Goal: Transaction & Acquisition: Download file/media

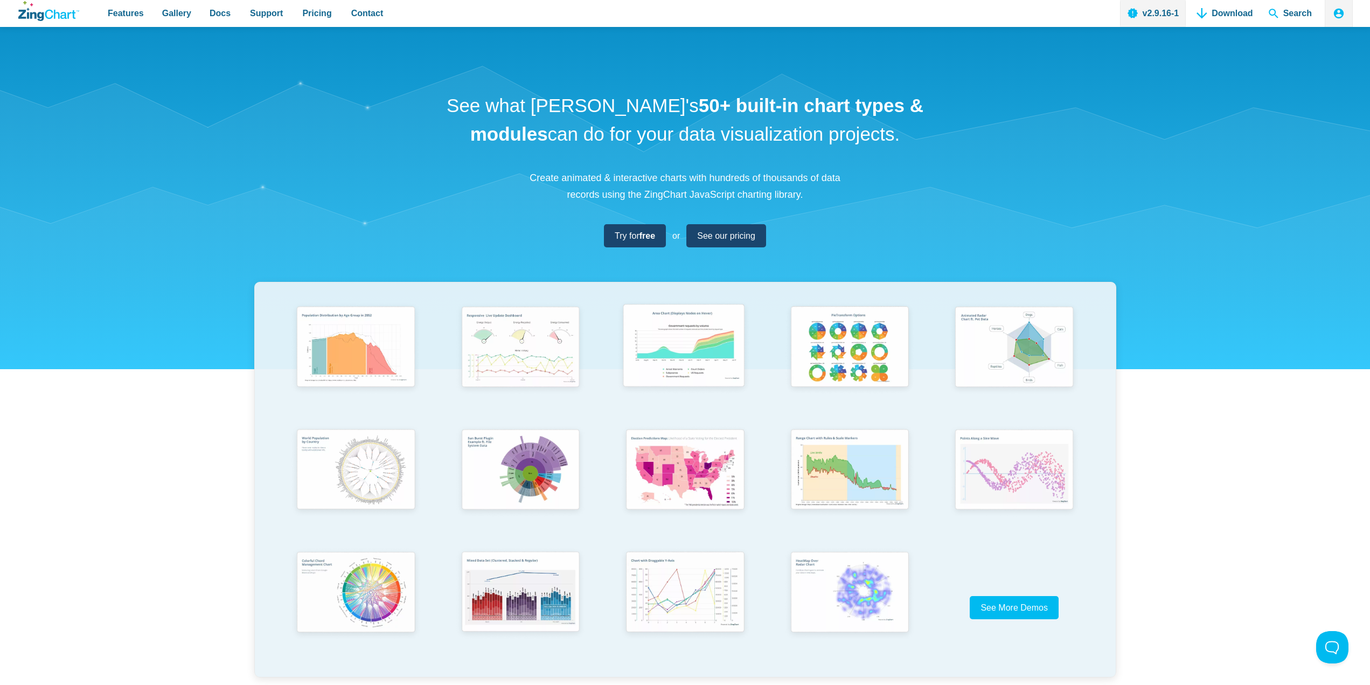
click at [691, 371] on img "App Content" at bounding box center [684, 347] width 136 height 97
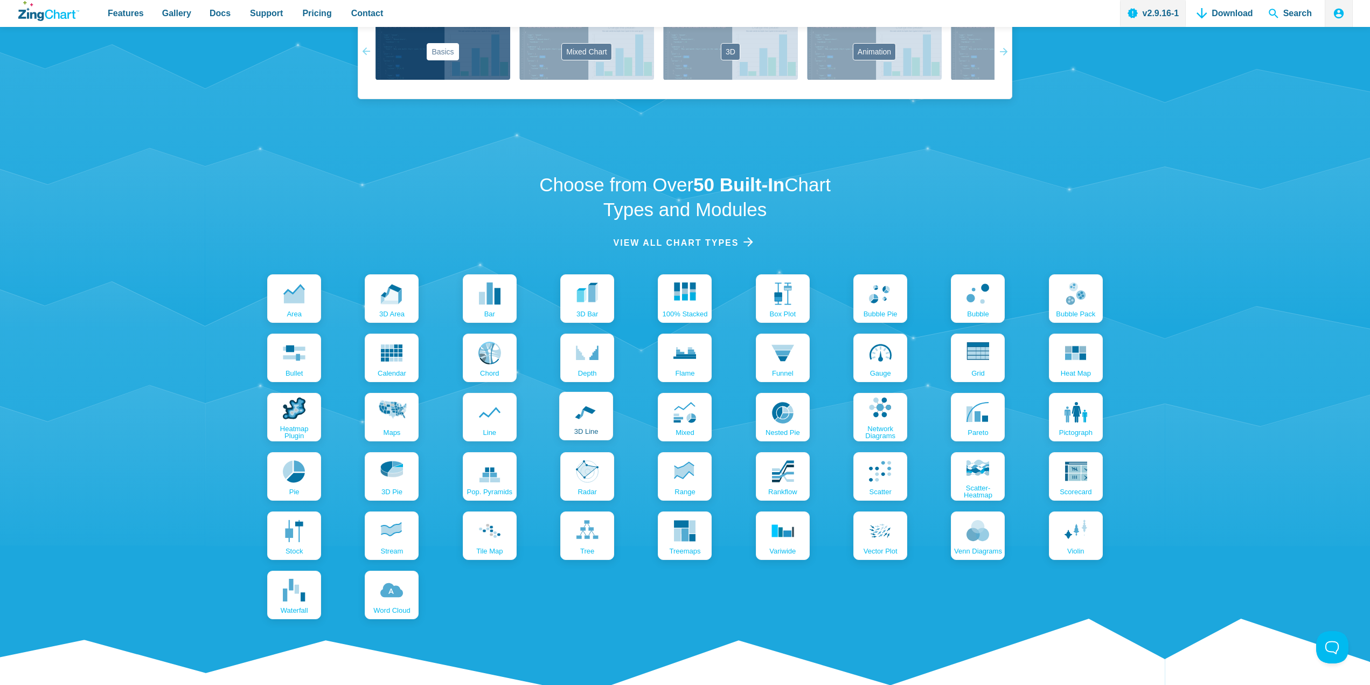
scroll to position [1078, 0]
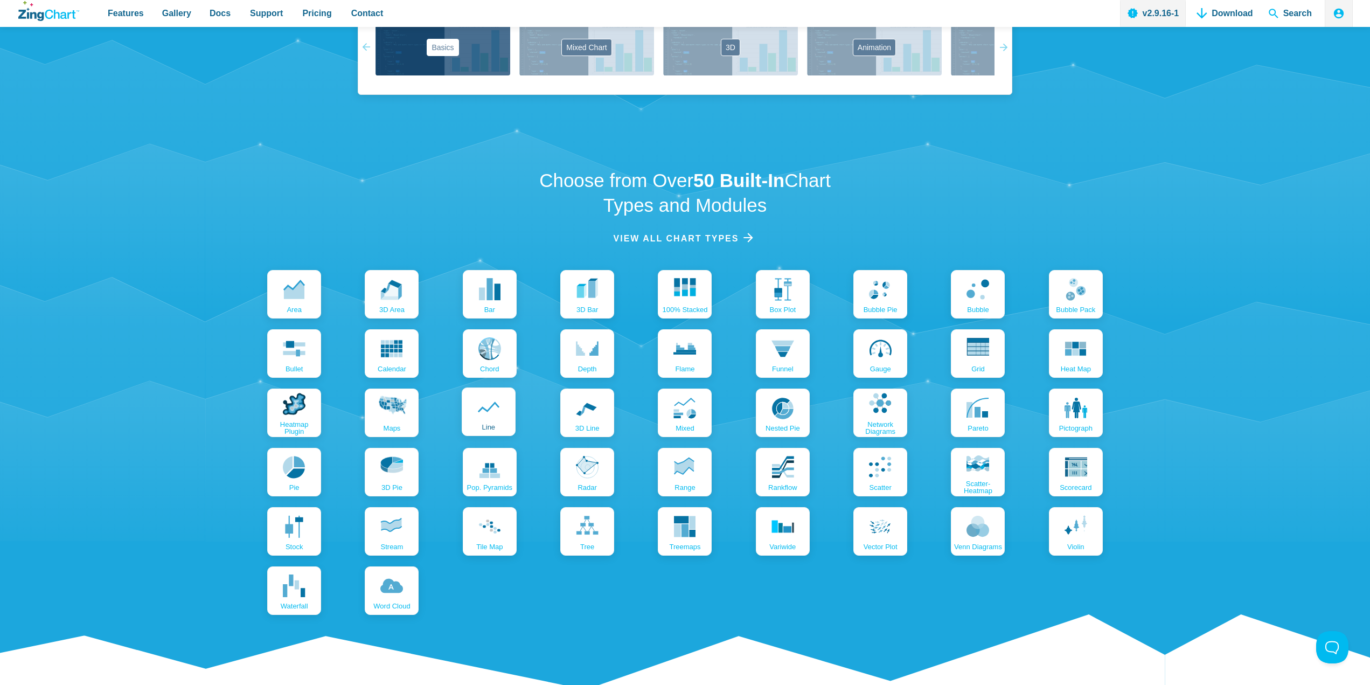
click at [493, 414] on icon "App Content" at bounding box center [488, 407] width 23 height 23
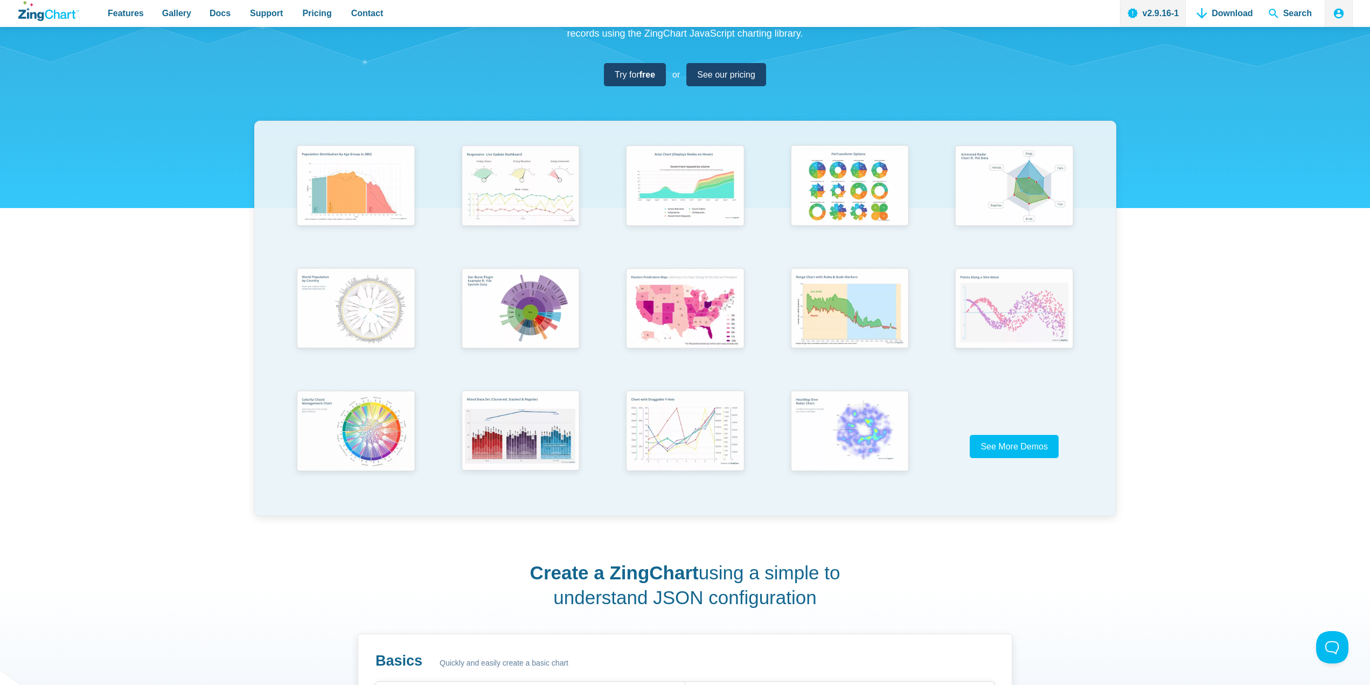
scroll to position [0, 0]
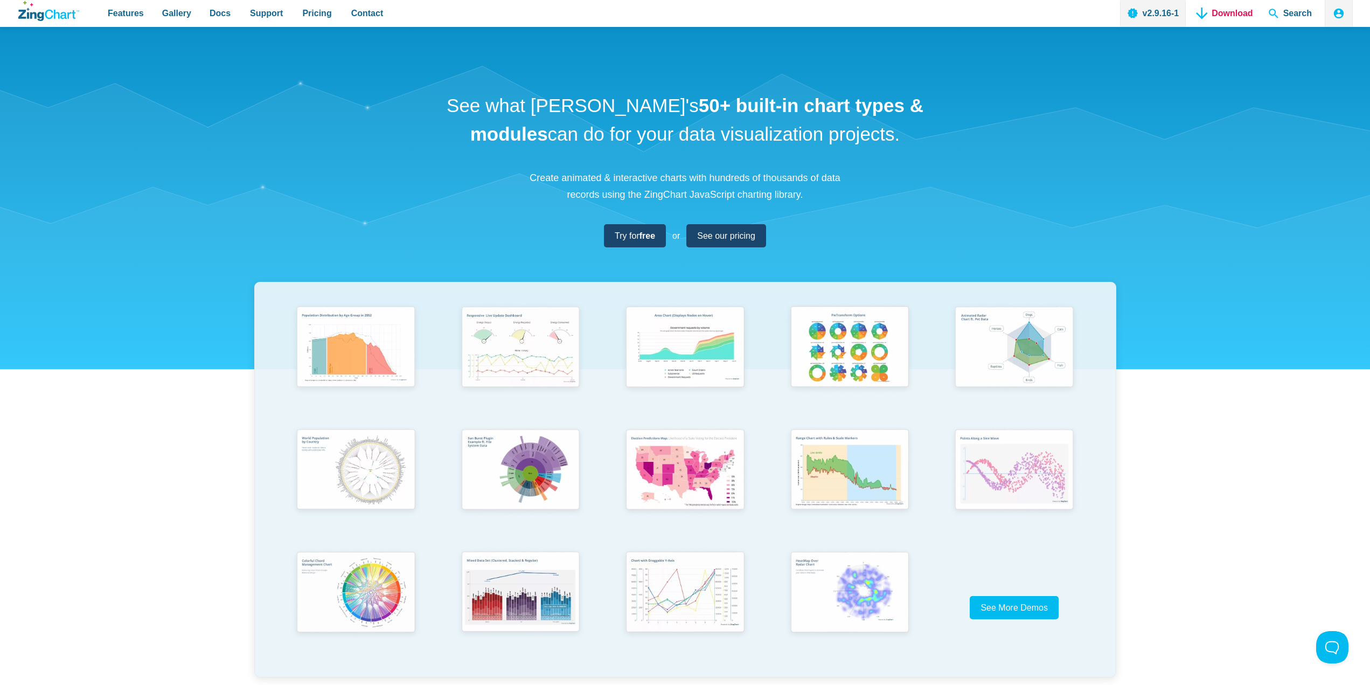
click at [1229, 19] on link "Download" at bounding box center [1224, 13] width 65 height 27
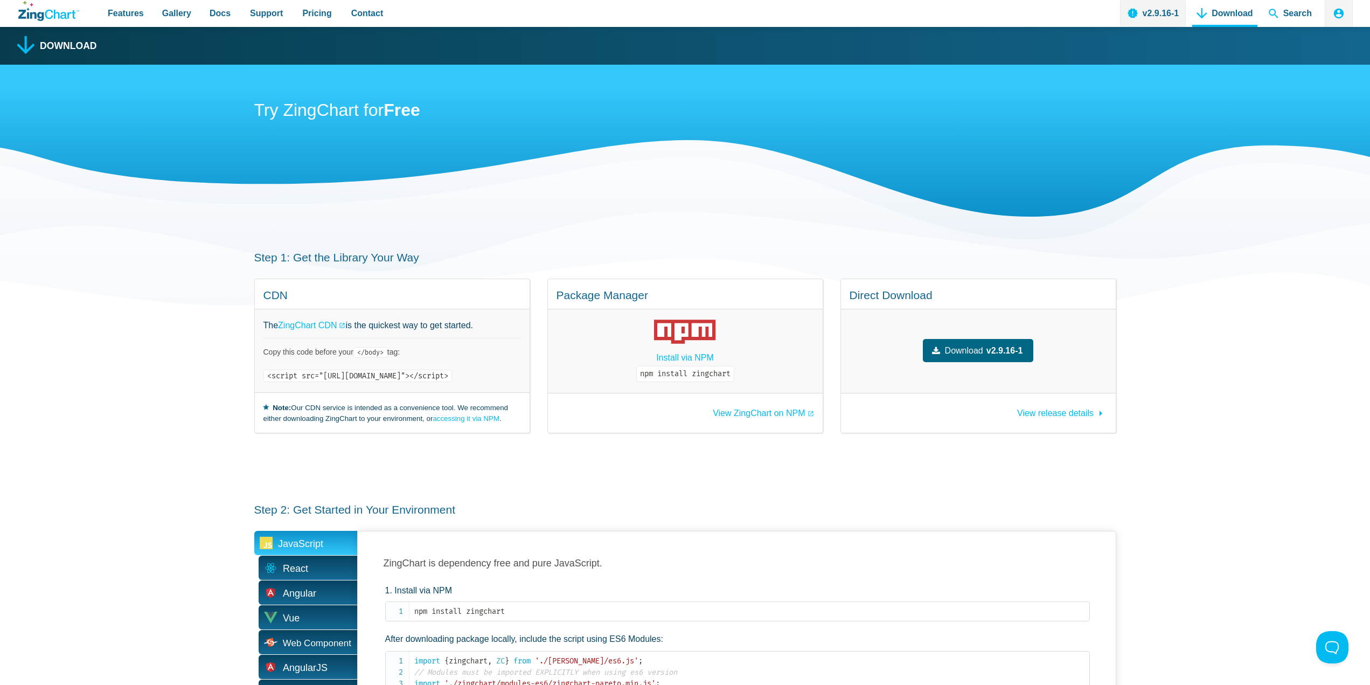
click at [983, 351] on span "Download" at bounding box center [964, 350] width 38 height 15
click at [1220, 400] on section "Step 1: Get the Library Your Way CDN The ZingChart CDN is the quickest way to g…" at bounding box center [685, 342] width 1370 height 252
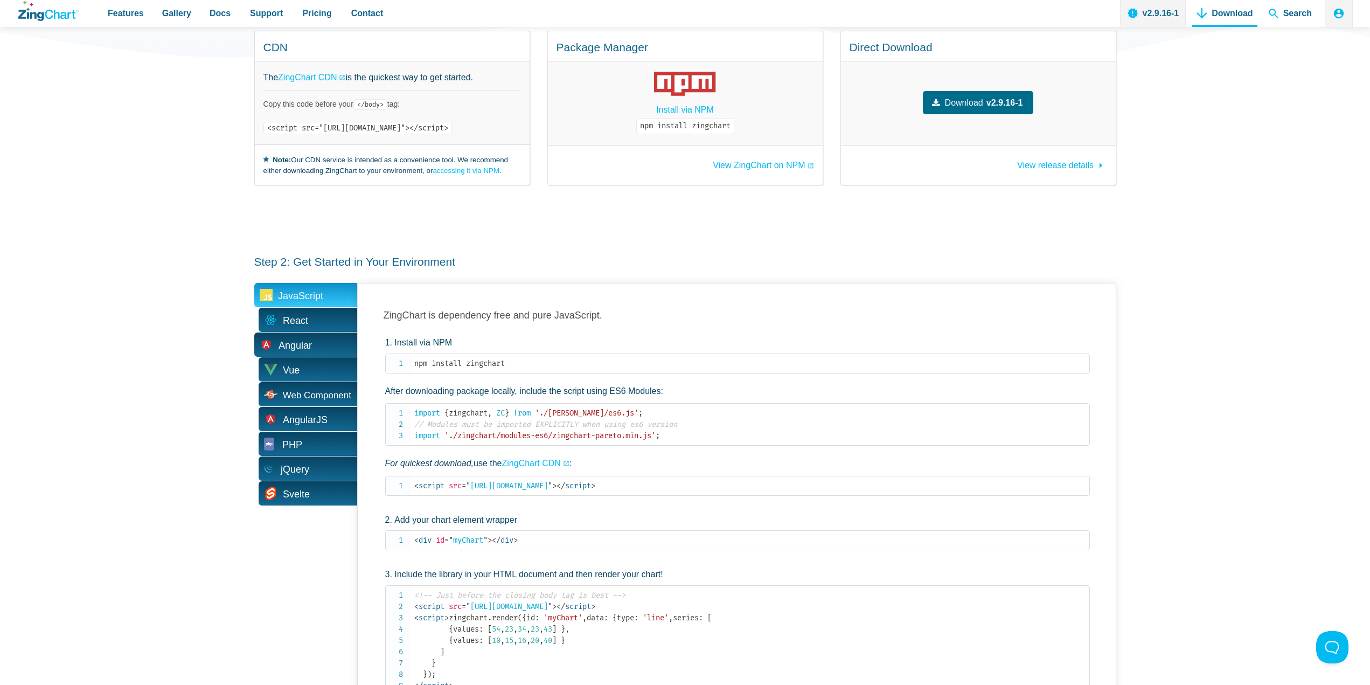
scroll to position [323, 0]
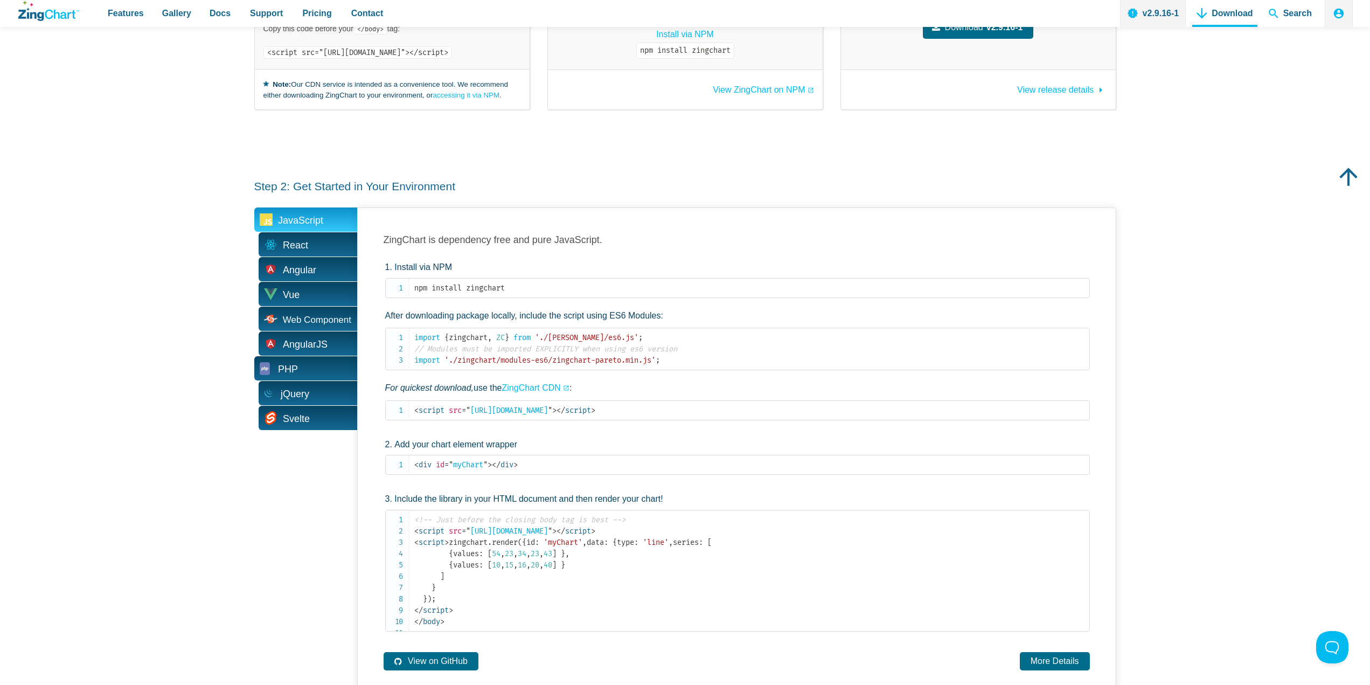
click at [314, 367] on span "PHP" at bounding box center [305, 368] width 103 height 24
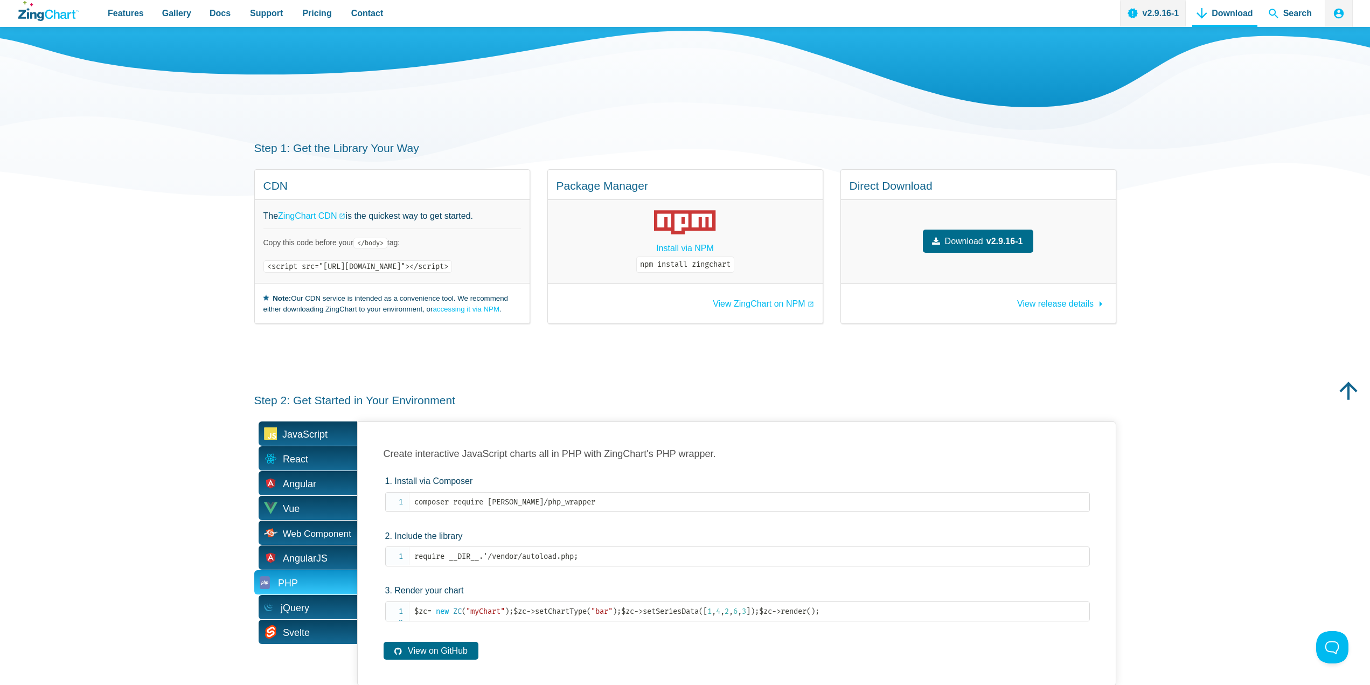
scroll to position [54, 0]
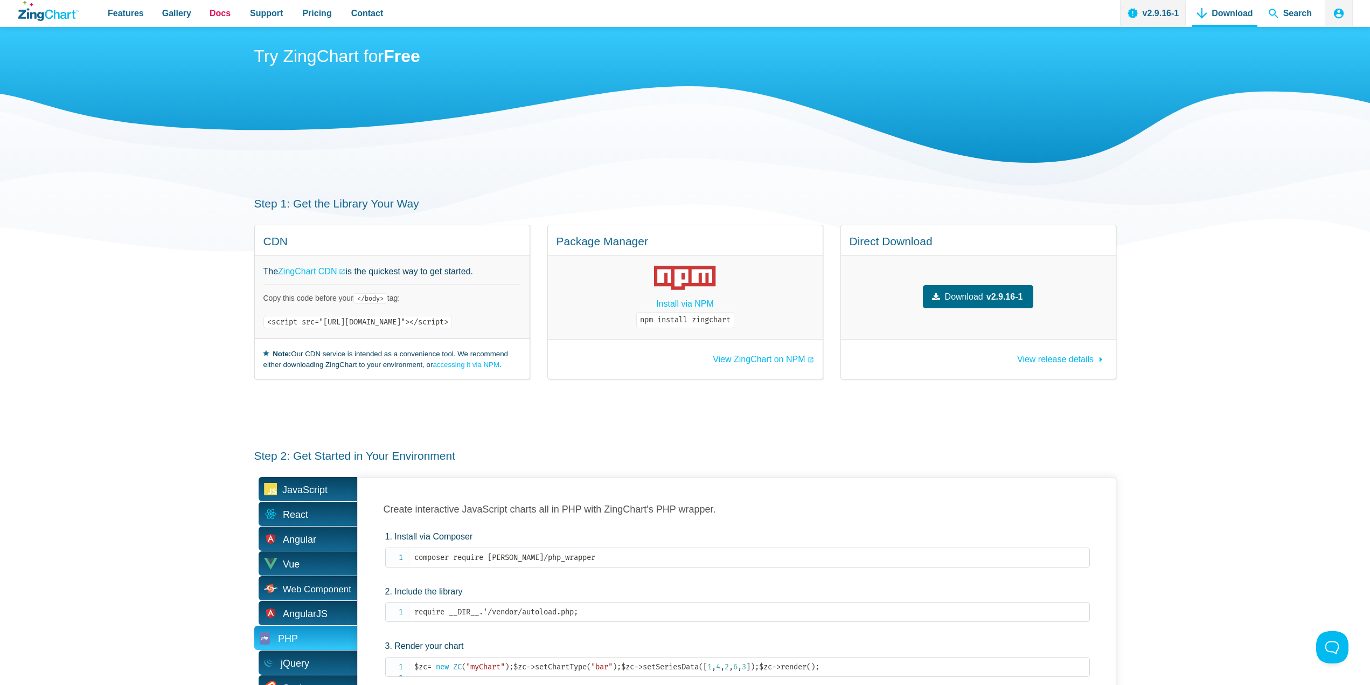
click at [210, 11] on span "Docs" at bounding box center [220, 13] width 21 height 15
